Goal: Transaction & Acquisition: Purchase product/service

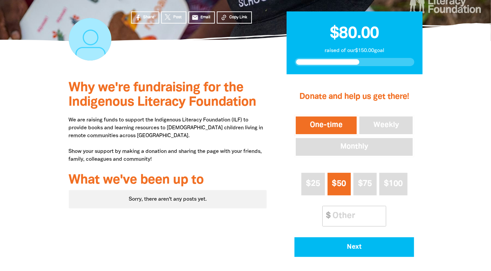
scroll to position [164, 0]
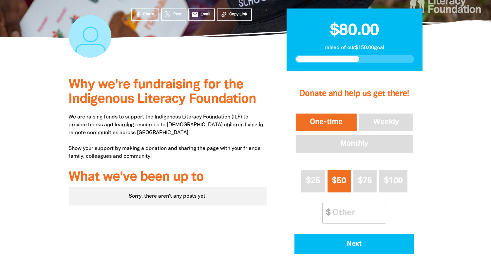
click at [330, 118] on button "One-time" at bounding box center [327, 122] width 64 height 20
click at [342, 213] on input "Other Amount" at bounding box center [357, 213] width 58 height 20
click at [380, 210] on input "1" at bounding box center [357, 213] width 58 height 20
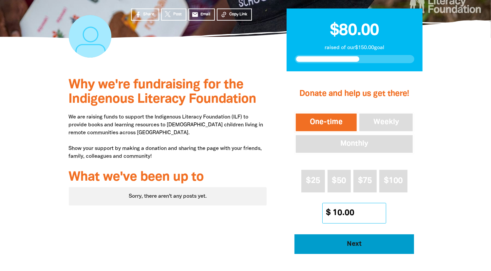
type input "10.00"
click at [358, 246] on span "Next" at bounding box center [355, 244] width 102 height 7
select select "AU"
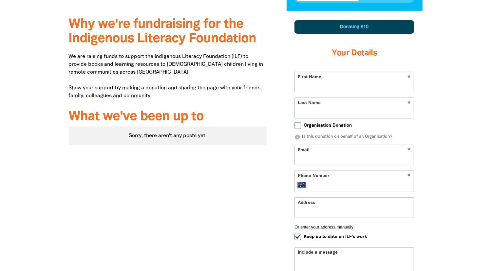
scroll to position [228, 0]
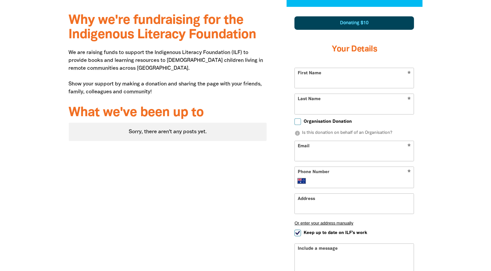
click at [307, 80] on input "First Name" at bounding box center [354, 78] width 119 height 20
type input "[PERSON_NAME]"
type input "[GEOGRAPHIC_DATA]"
type input "[EMAIL_ADDRESS][DOMAIN_NAME]"
type input "[PHONE_NUMBER]"
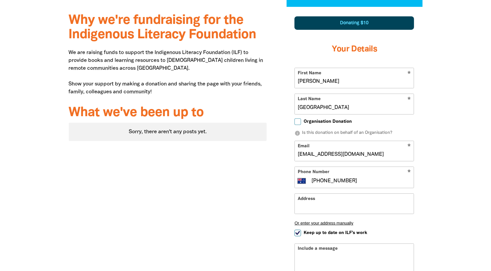
type input "[STREET_ADDRESS]"
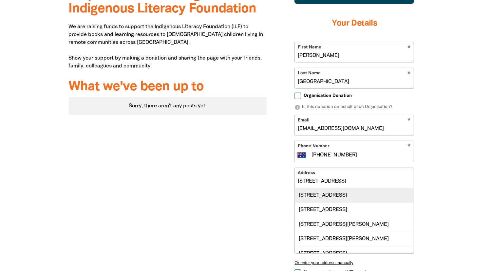
scroll to position [294, 0]
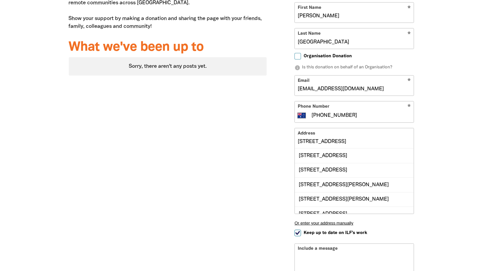
click at [334, 141] on input "[STREET_ADDRESS]" at bounding box center [354, 138] width 119 height 20
click at [312, 154] on div "[STREET_ADDRESS]" at bounding box center [354, 156] width 119 height 14
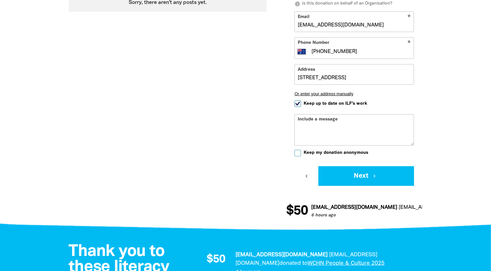
scroll to position [359, 0]
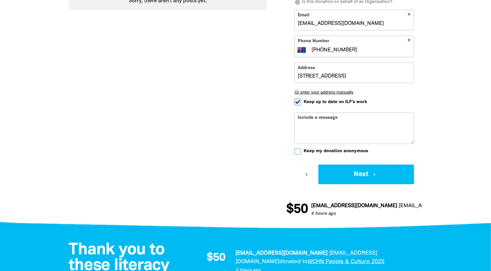
click at [300, 100] on input "Keep up to date on ILF's work" at bounding box center [298, 102] width 7 height 7
checkbox input "false"
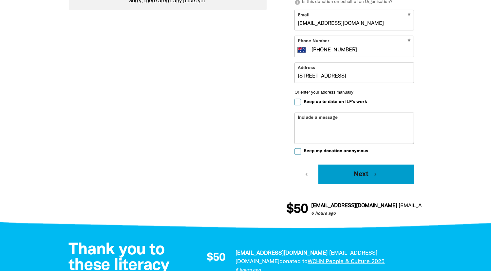
click at [362, 172] on button "Next chevron_right" at bounding box center [366, 175] width 96 height 20
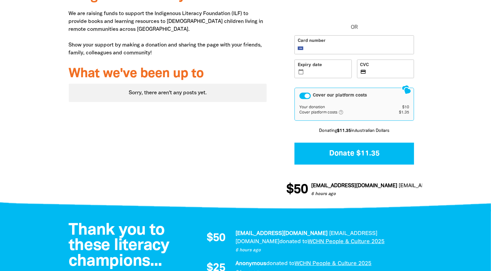
scroll to position [268, 0]
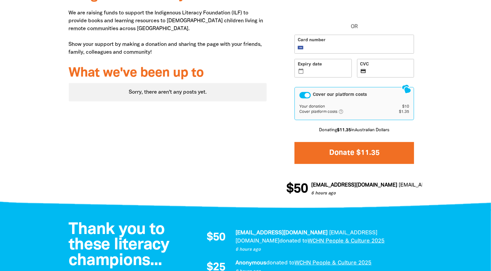
click at [349, 152] on button "Donate $11.35" at bounding box center [355, 153] width 120 height 22
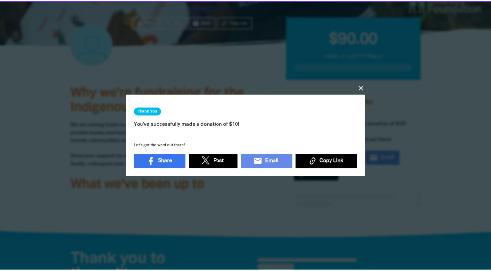
scroll to position [156, 0]
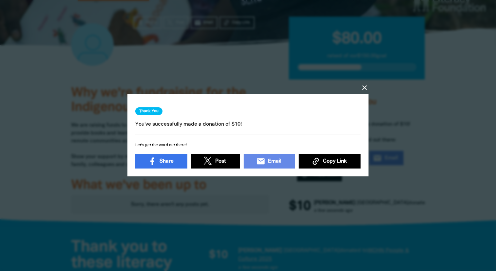
click at [364, 84] on icon "close" at bounding box center [365, 88] width 8 height 8
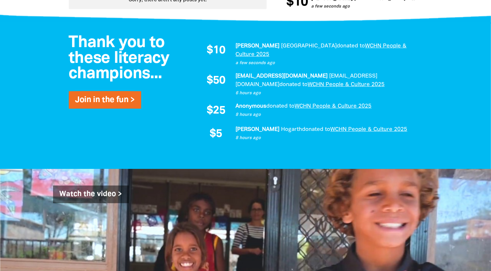
scroll to position [393, 0]
